Goal: Task Accomplishment & Management: Manage account settings

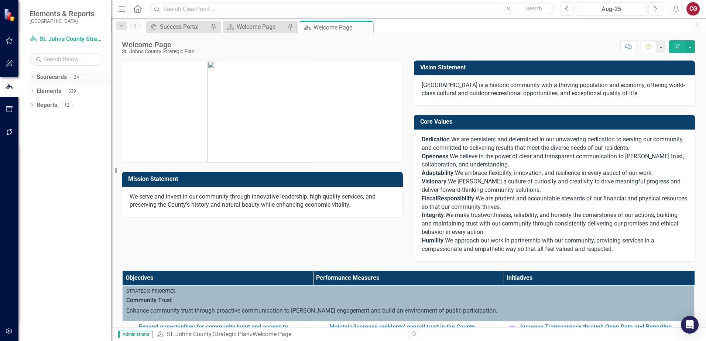
click at [33, 79] on icon "Dropdown" at bounding box center [32, 78] width 5 height 4
click at [37, 92] on icon "Dropdown" at bounding box center [36, 91] width 6 height 4
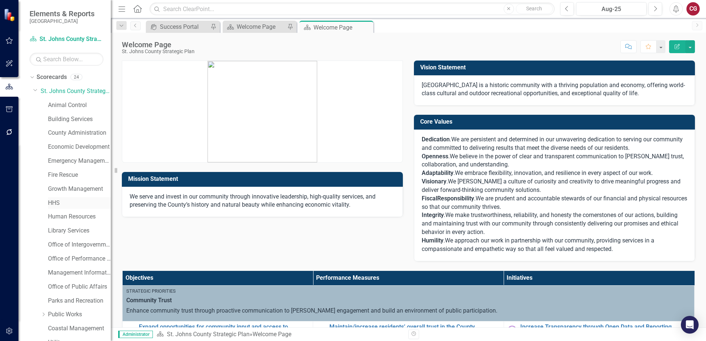
click at [51, 201] on link "HHS" at bounding box center [79, 203] width 63 height 8
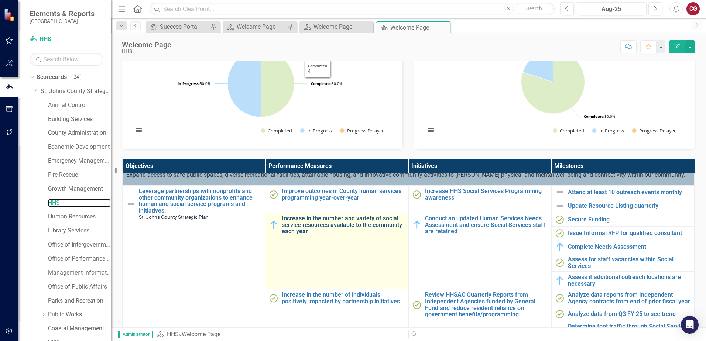
scroll to position [37, 0]
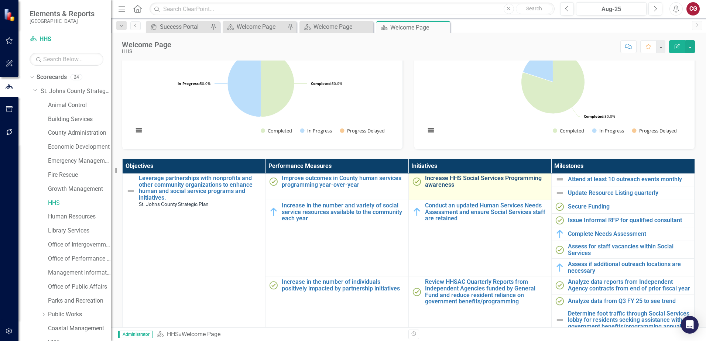
click at [437, 181] on link "Increase HHS Social Services Programming awareness" at bounding box center [486, 181] width 123 height 13
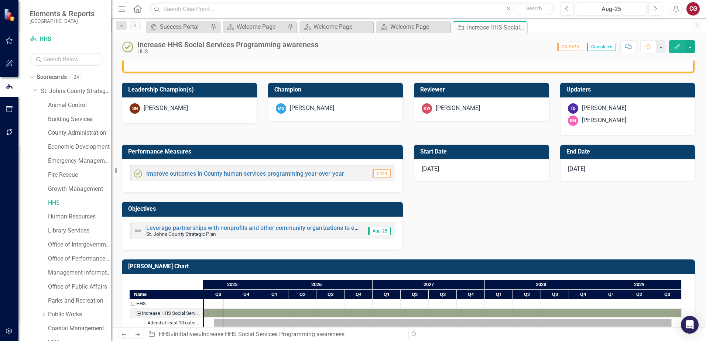
scroll to position [258, 0]
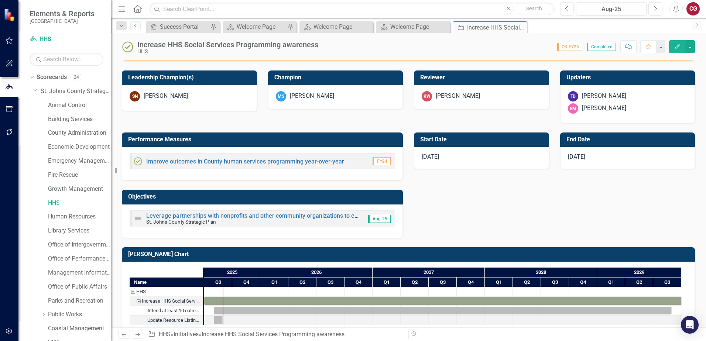
click at [494, 159] on div "[DATE]" at bounding box center [481, 158] width 135 height 22
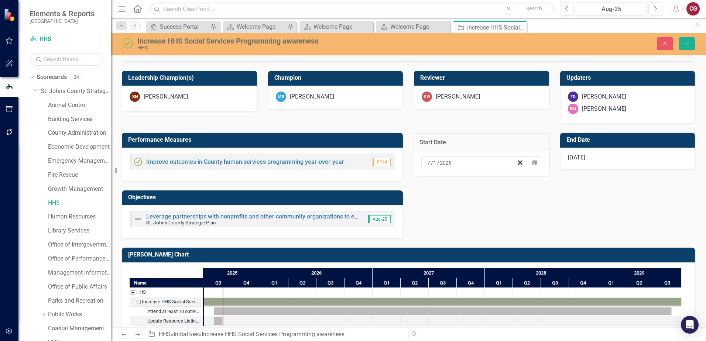
click at [538, 217] on div "Performance Measures Improve outcomes in County human services programming year…" at bounding box center [408, 181] width 584 height 115
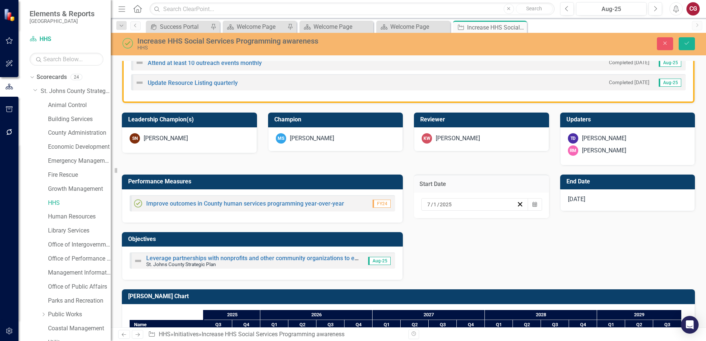
scroll to position [272, 0]
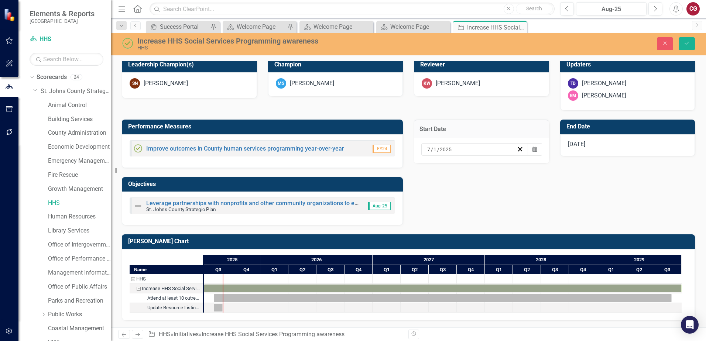
click at [536, 205] on div "Performance Measures Improve outcomes in County human services programming year…" at bounding box center [408, 167] width 584 height 115
click at [536, 204] on div "Performance Measures Improve outcomes in County human services programming year…" at bounding box center [408, 167] width 584 height 115
drag, startPoint x: 536, startPoint y: 204, endPoint x: 502, endPoint y: 196, distance: 34.5
click at [502, 196] on div "Performance Measures Improve outcomes in County human services programming year…" at bounding box center [408, 167] width 584 height 115
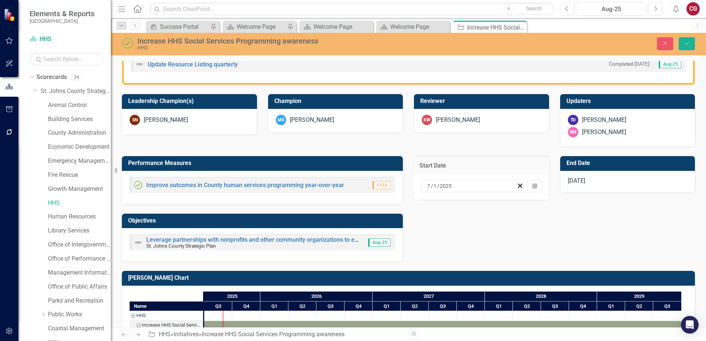
click at [603, 237] on div "Performance Measures Improve outcomes in County human services programming year…" at bounding box center [408, 204] width 584 height 115
click at [662, 43] on icon "Close" at bounding box center [664, 43] width 7 height 5
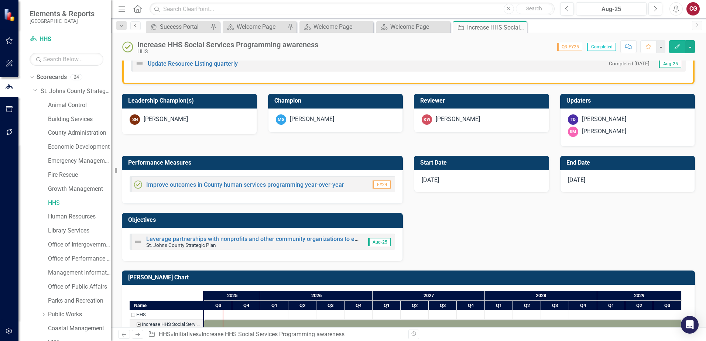
click at [139, 27] on link "Previous" at bounding box center [135, 25] width 10 height 9
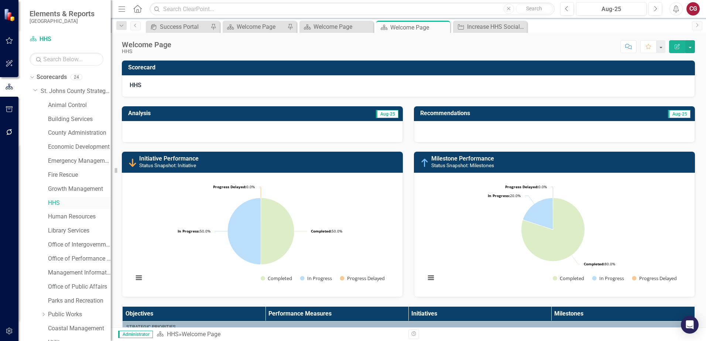
click at [58, 203] on link "HHS" at bounding box center [79, 203] width 63 height 8
click at [57, 203] on link "HHS" at bounding box center [79, 203] width 63 height 8
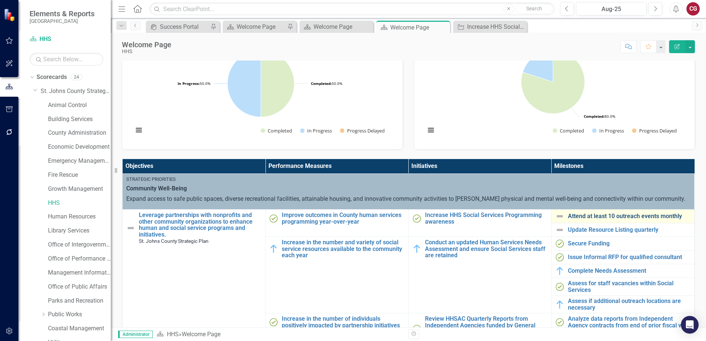
click at [600, 218] on link "Attend at least 10 outreach events monthly" at bounding box center [629, 216] width 123 height 7
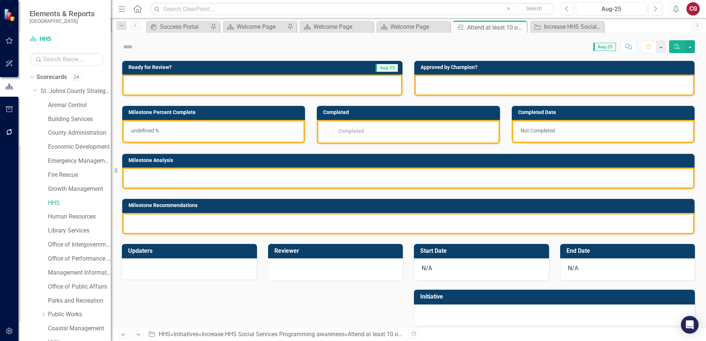
checkbox input "true"
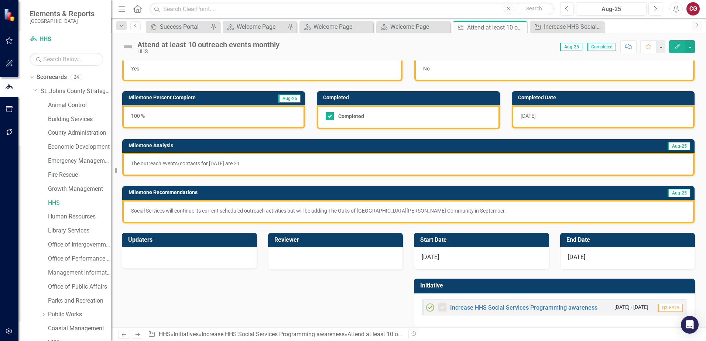
scroll to position [24, 0]
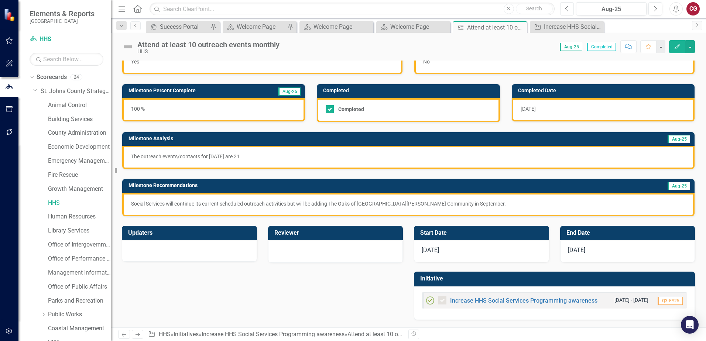
click at [570, 11] on button "Previous" at bounding box center [567, 8] width 14 height 13
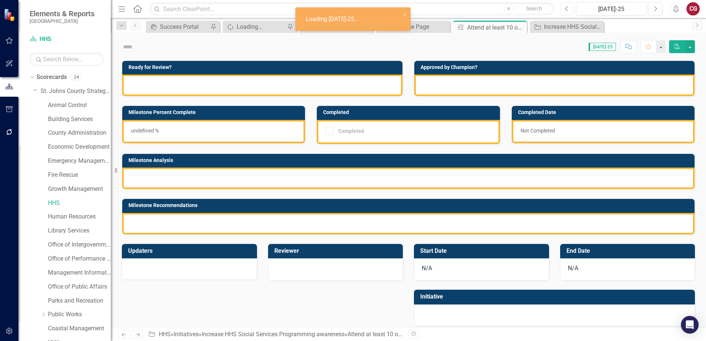
checkbox input "true"
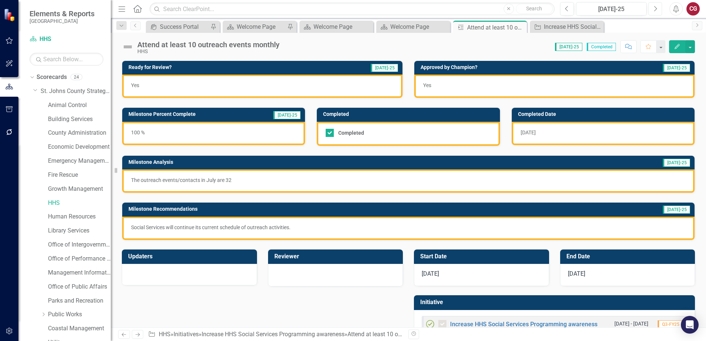
click at [656, 11] on icon "Next" at bounding box center [655, 9] width 4 height 7
click at [571, 11] on button "Previous" at bounding box center [567, 8] width 14 height 13
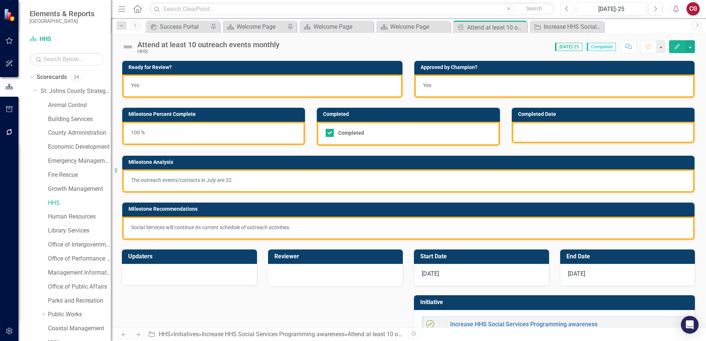
checkbox input "true"
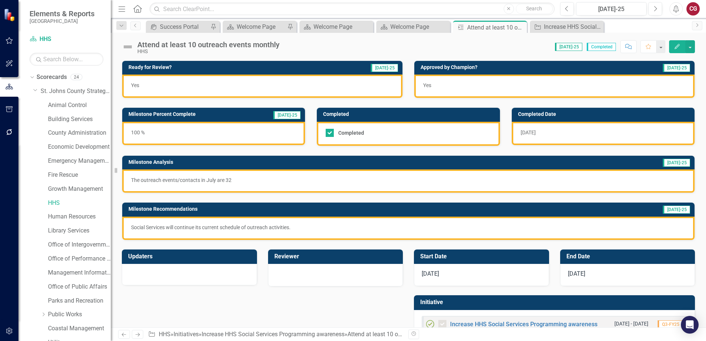
click at [454, 277] on div "[DATE]" at bounding box center [481, 275] width 135 height 22
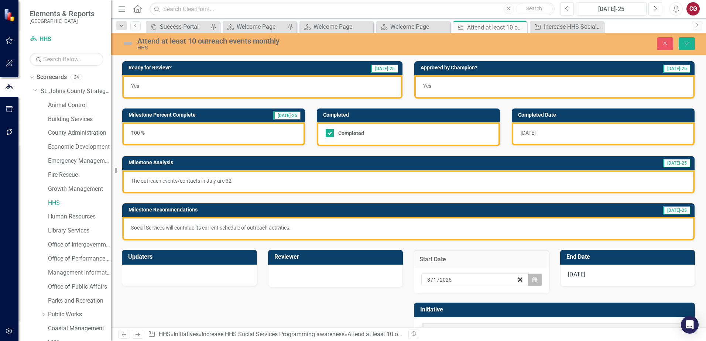
click at [532, 280] on icon "Calendar" at bounding box center [534, 279] width 4 height 5
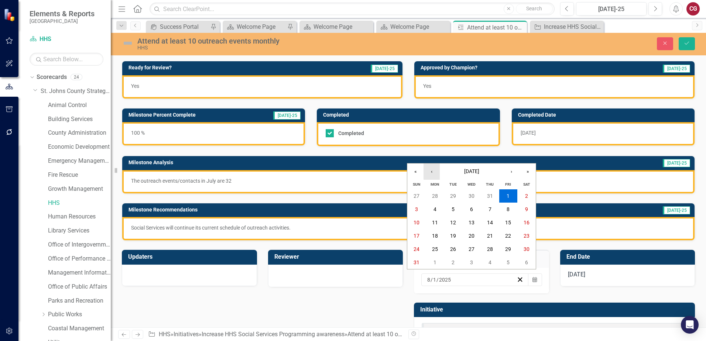
click at [438, 174] on button "‹" at bounding box center [431, 172] width 16 height 16
click at [511, 247] on button "1" at bounding box center [508, 249] width 18 height 13
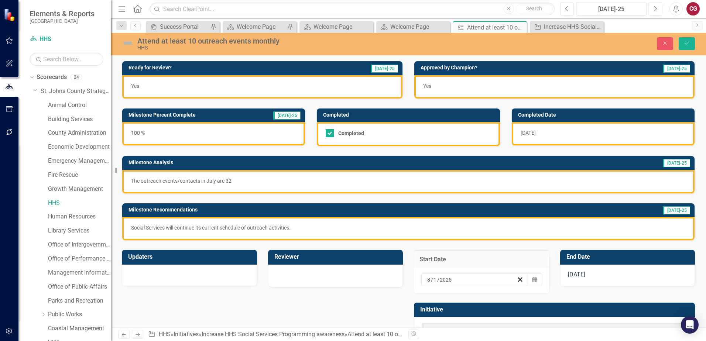
click at [628, 281] on div "[DATE]" at bounding box center [627, 276] width 135 height 22
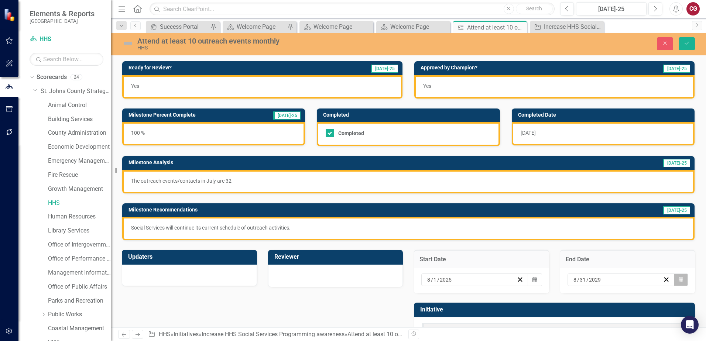
click at [674, 281] on button "Calendar" at bounding box center [681, 280] width 14 height 13
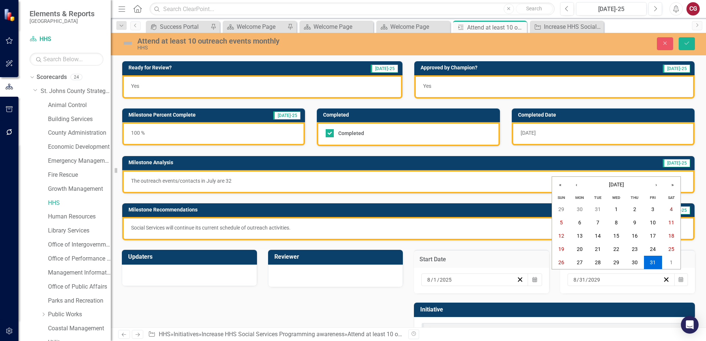
click at [472, 278] on div "[DATE]" at bounding box center [471, 279] width 90 height 7
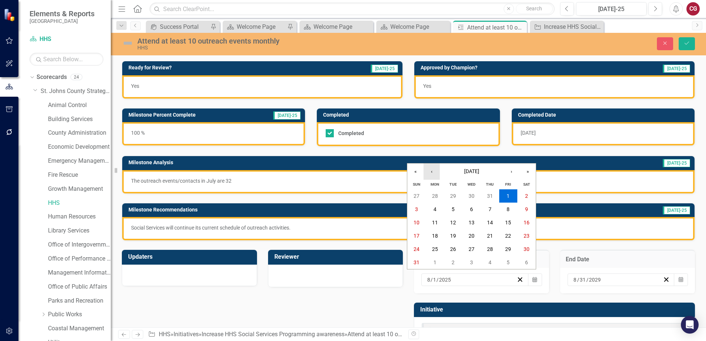
click at [433, 173] on button "‹" at bounding box center [431, 172] width 16 height 16
click at [450, 195] on button "1" at bounding box center [453, 195] width 18 height 13
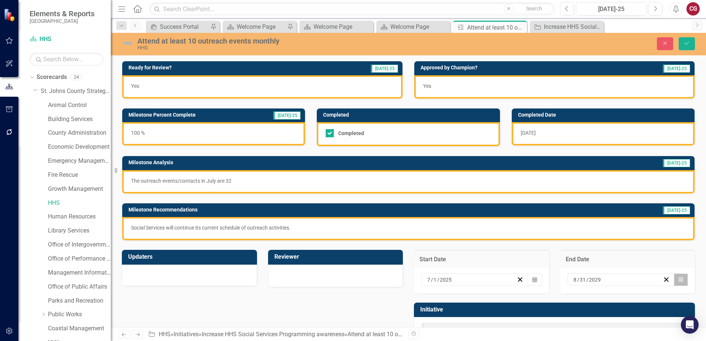
click at [679, 280] on button "Calendar" at bounding box center [681, 280] width 14 height 13
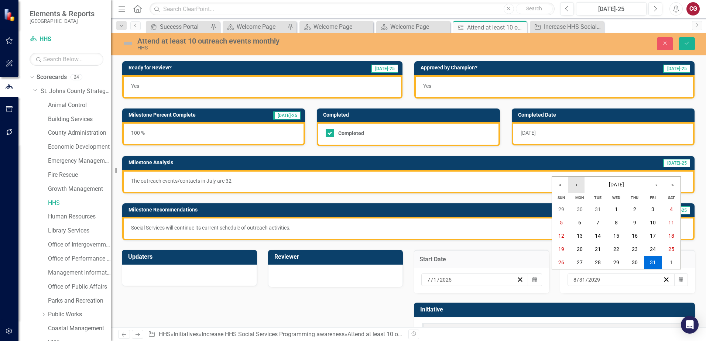
click at [580, 186] on button "‹" at bounding box center [576, 185] width 16 height 16
click at [596, 263] on abbr "31" at bounding box center [598, 263] width 6 height 6
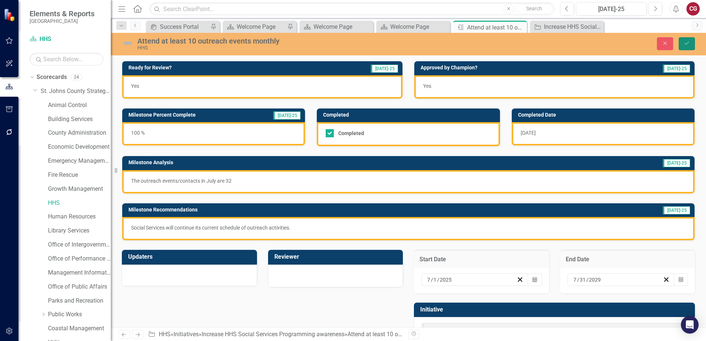
click at [688, 44] on icon "Save" at bounding box center [686, 43] width 7 height 5
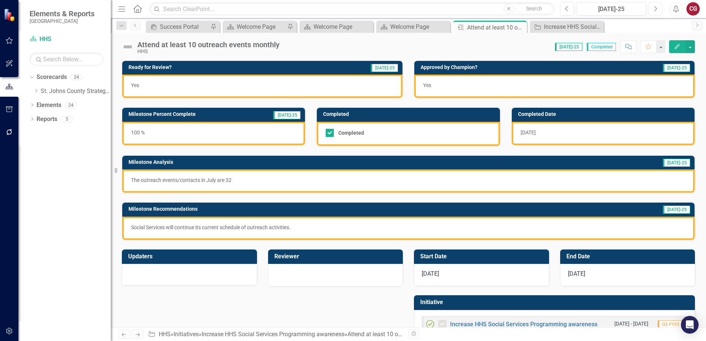
click at [653, 10] on icon "Next" at bounding box center [655, 9] width 4 height 7
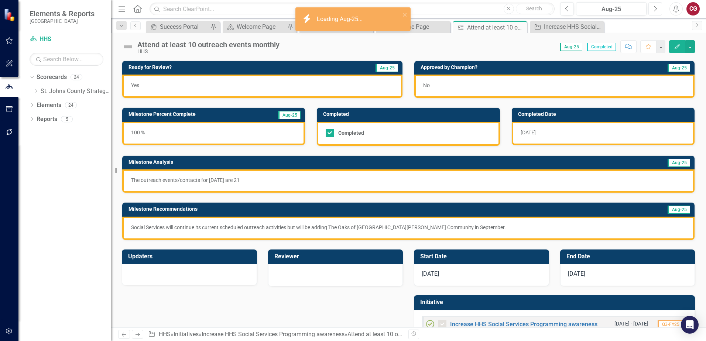
checkbox input "true"
